Goal: Task Accomplishment & Management: Manage account settings

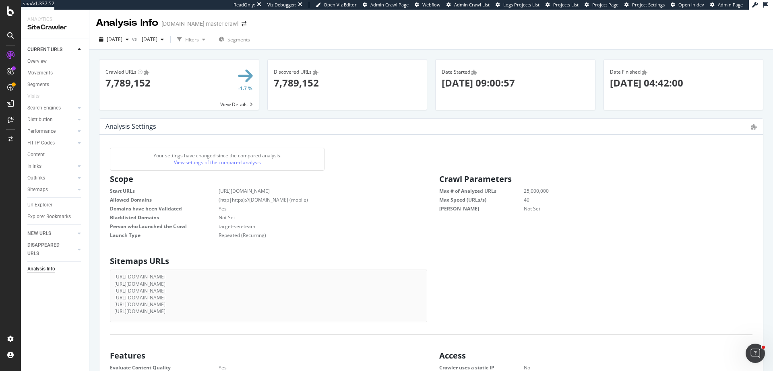
scroll to position [122, 307]
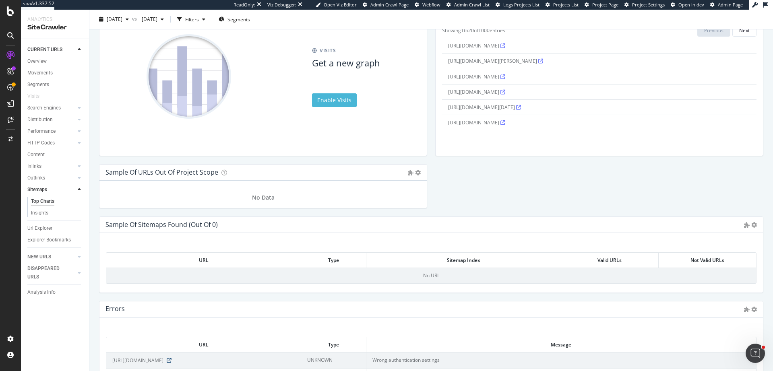
scroll to position [929, 0]
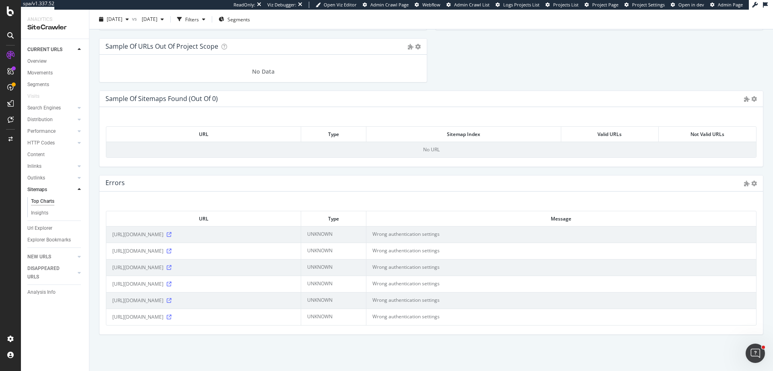
click at [381, 236] on td "Wrong authentication settings" at bounding box center [560, 234] width 389 height 16
drag, startPoint x: 381, startPoint y: 236, endPoint x: 441, endPoint y: 233, distance: 60.1
click at [441, 233] on td "Wrong authentication settings" at bounding box center [560, 234] width 389 height 16
copy td "Wrong authentication settings"
click at [118, 271] on span "https://www.target.com/sitemap_pdp-index.xml.gz" at bounding box center [137, 268] width 51 height 8
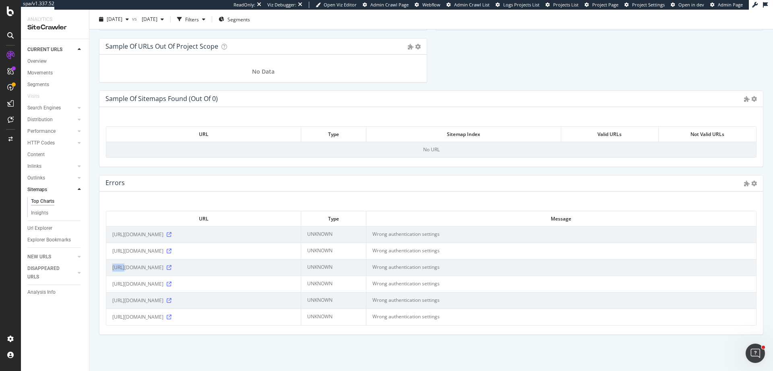
click at [118, 271] on span "https://www.target.com/sitemap_pdp-index.xml.gz" at bounding box center [137, 268] width 51 height 8
copy div "https://www.target.com/sitemap_pdp-index.xml.gz"
click at [355, 201] on div "URL Type Message https://www.target.com/sitemap_taxonomy-categories-index.xml.g…" at bounding box center [430, 263] width 663 height 143
click at [117, 236] on span "https://www.target.com/sitemap_taxonomy-categories-index.xml.gz" at bounding box center [137, 235] width 51 height 8
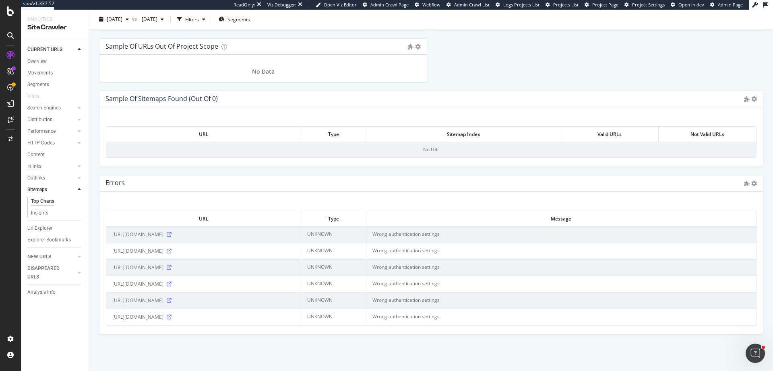
drag, startPoint x: 118, startPoint y: 236, endPoint x: 261, endPoint y: 233, distance: 143.3
click at [163, 233] on span "https://www.target.com/sitemap_taxonomy-categories-index.xml.gz" at bounding box center [137, 235] width 51 height 8
copy span "https://www.target.com/sitemap_taxonomy-categories-index.xml.gz"
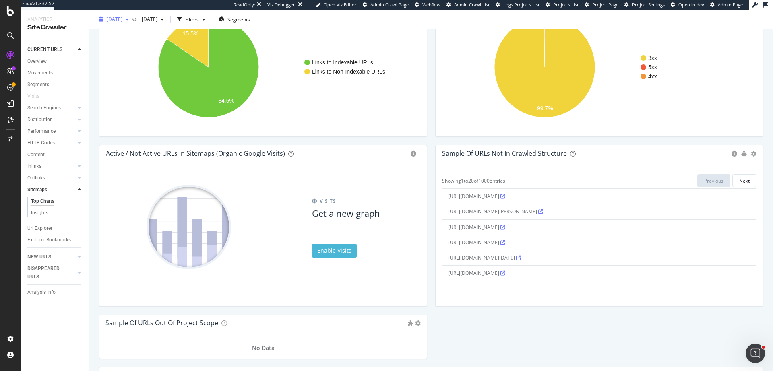
scroll to position [615, 0]
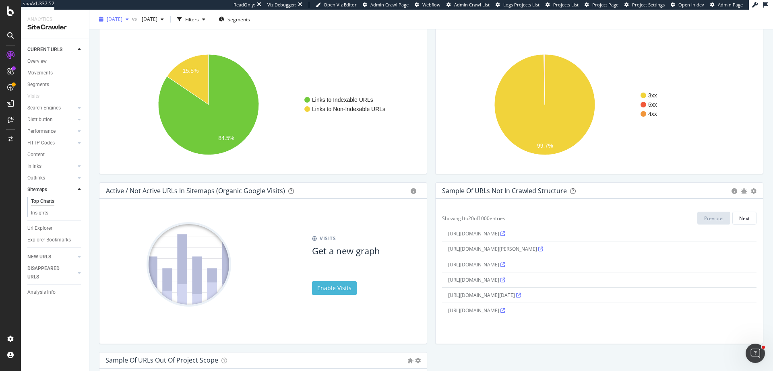
click at [122, 20] on span "2025 Sep. 29th" at bounding box center [115, 19] width 16 height 7
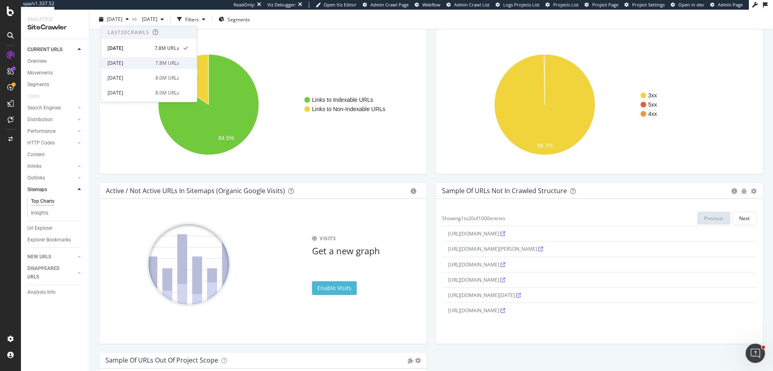
click at [141, 62] on div "2025 Sep. 22nd" at bounding box center [128, 63] width 43 height 7
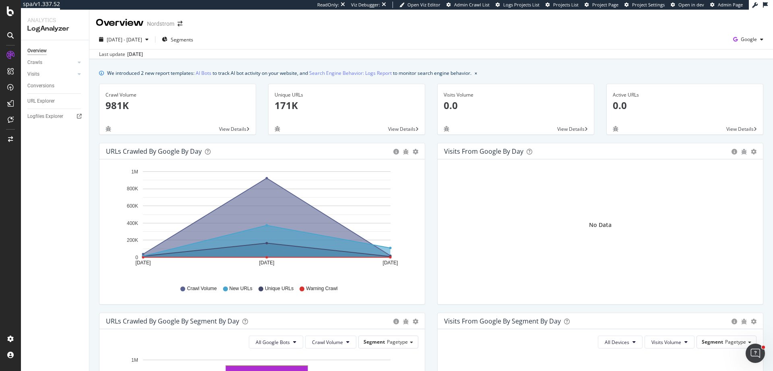
click at [51, 111] on div "Logfiles Explorer" at bounding box center [58, 117] width 62 height 12
click at [44, 116] on div "Logfiles Explorer" at bounding box center [45, 116] width 36 height 8
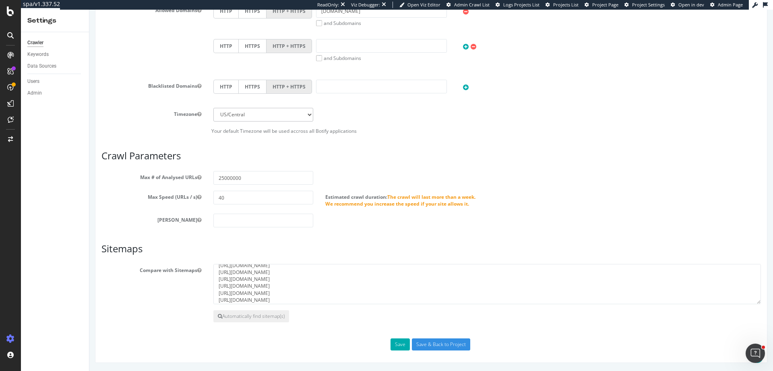
scroll to position [7, 0]
click at [383, 295] on textarea "[URL][DOMAIN_NAME] [URL][DOMAIN_NAME] [URL][DOMAIN_NAME] [URL][DOMAIN_NAME] [UR…" at bounding box center [486, 284] width 547 height 40
click at [385, 283] on textarea "https://www.target.com/sitemap_keywords-index.xml.gz https://www.target.com/sit…" at bounding box center [486, 284] width 547 height 40
click at [389, 276] on textarea "https://www.target.com/sitemap_keywords-index.xml.gz https://www.target.com/sit…" at bounding box center [486, 284] width 547 height 40
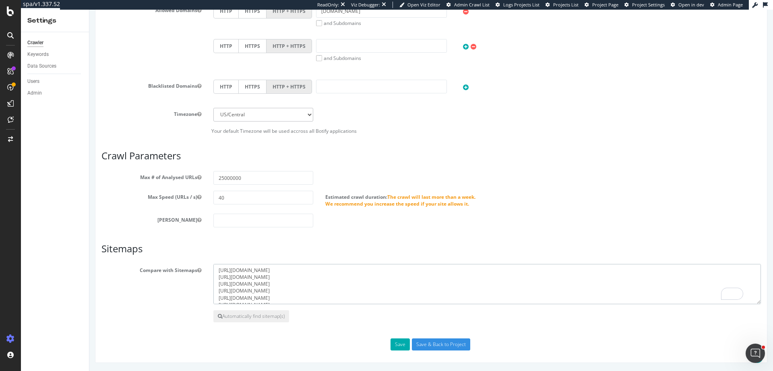
click at [372, 269] on textarea "https://www.target.com/sitemap_keywords-index.xml.gz https://www.target.com/sit…" at bounding box center [486, 284] width 547 height 40
click at [349, 282] on textarea "https://www.target.com/sitemap_keywords-index.xml.gz https://www.target.com/sit…" at bounding box center [486, 284] width 547 height 40
click at [383, 288] on textarea "https://www.target.com/sitemap_keywords-index.xml.gz https://www.target.com/sit…" at bounding box center [486, 284] width 547 height 40
click at [383, 293] on textarea "https://www.target.com/sitemap_keywords-index.xml.gz https://www.target.com/sit…" at bounding box center [486, 284] width 547 height 40
click at [383, 303] on textarea "https://www.target.com/sitemap_keywords-index.xml.gz https://www.target.com/sit…" at bounding box center [486, 284] width 547 height 40
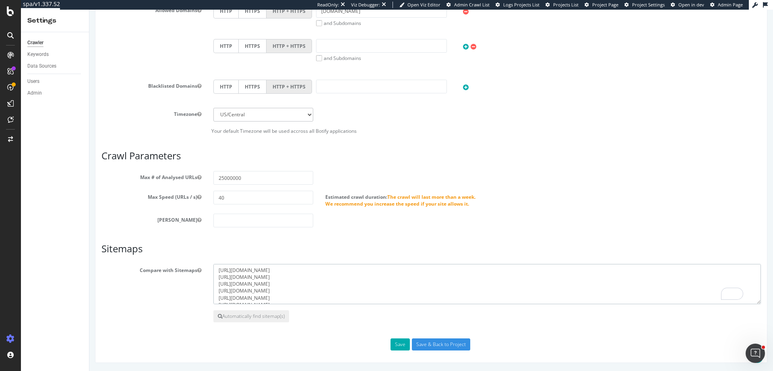
click at [382, 296] on textarea "https://www.target.com/sitemap_keywords-index.xml.gz https://www.target.com/sit…" at bounding box center [486, 284] width 547 height 40
click at [200, 270] on icon "button" at bounding box center [199, 270] width 4 height 5
drag, startPoint x: 373, startPoint y: 272, endPoint x: 375, endPoint y: 266, distance: 6.4
click at [375, 266] on textarea "https://www.target.com/sitemap_keywords-index.xml.gz https://www.target.com/sit…" at bounding box center [486, 284] width 547 height 40
drag, startPoint x: 374, startPoint y: 278, endPoint x: 376, endPoint y: 268, distance: 9.9
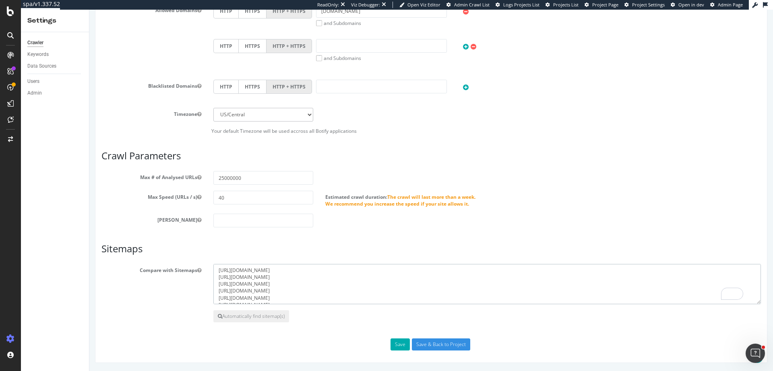
click at [376, 268] on textarea "https://www.target.com/sitemap_keywords-index.xml.gz https://www.target.com/sit…" at bounding box center [486, 284] width 547 height 40
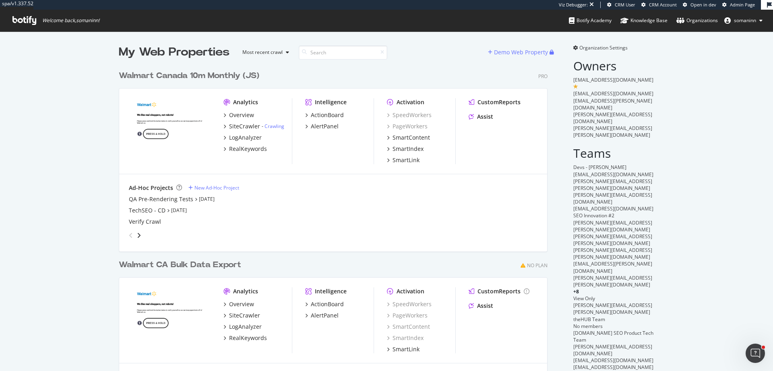
scroll to position [324, 429]
